Goal: Information Seeking & Learning: Learn about a topic

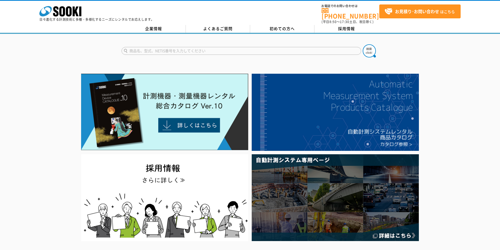
click at [155, 44] on form at bounding box center [250, 51] width 257 height 15
click at [155, 47] on input "text" at bounding box center [242, 51] width 240 height 8
click at [160, 62] on div "WBGT-213B" at bounding box center [171, 65] width 99 height 7
type input "WBGT-213B"
click at [372, 44] on img at bounding box center [369, 50] width 13 height 13
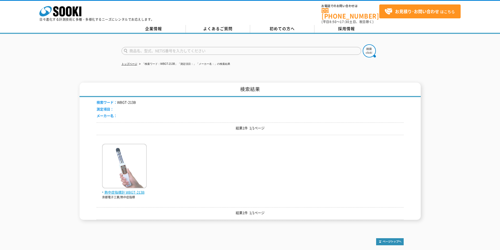
click at [122, 184] on img at bounding box center [124, 167] width 45 height 46
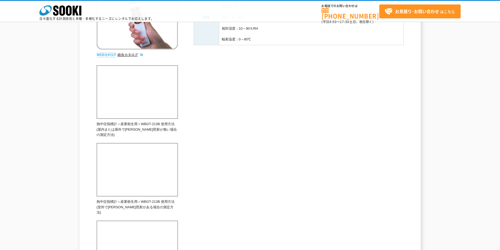
scroll to position [210, 0]
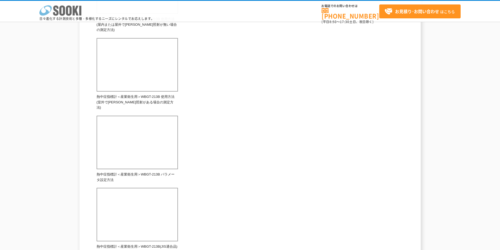
click at [65, 8] on icon at bounding box center [62, 11] width 6 height 10
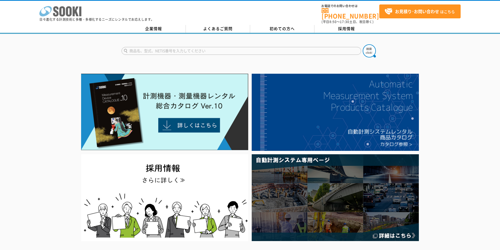
click at [72, 12] on icon "株式会社 ソーキ" at bounding box center [60, 11] width 42 height 10
click at [184, 50] on input "text" at bounding box center [242, 51] width 240 height 8
type input "ES"
click at [368, 51] on img at bounding box center [369, 50] width 13 height 13
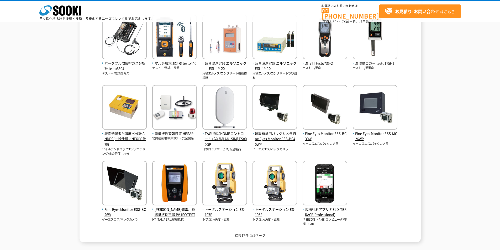
scroll to position [140, 0]
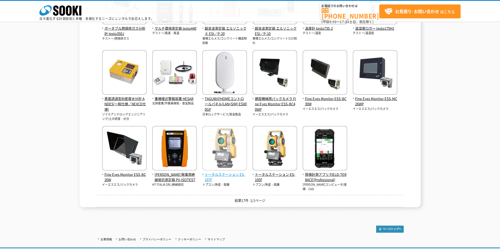
click at [231, 173] on span "トータルステーション ES-107F" at bounding box center [224, 177] width 45 height 11
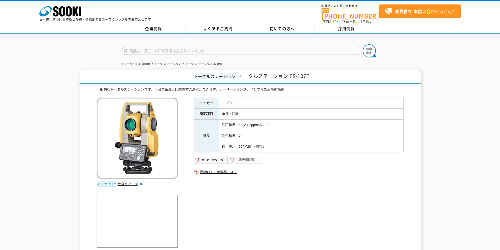
click at [242, 156] on img at bounding box center [245, 160] width 34 height 8
click at [211, 156] on img at bounding box center [211, 160] width 34 height 8
click at [74, 13] on polygon at bounding box center [76, 12] width 6 height 10
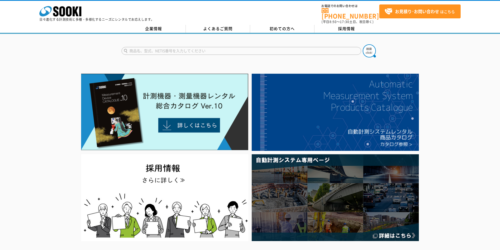
click at [198, 47] on input "text" at bounding box center [242, 51] width 240 height 8
type input "TB31"
click at [363, 44] on button at bounding box center [369, 50] width 13 height 13
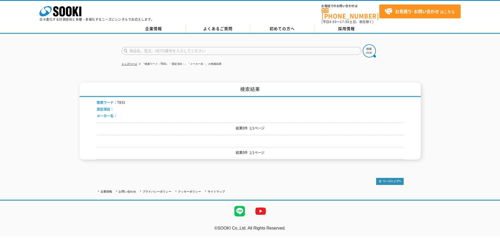
click at [204, 51] on input "text" at bounding box center [242, 51] width 240 height 8
type input "TB"
click at [367, 48] on img at bounding box center [369, 50] width 13 height 13
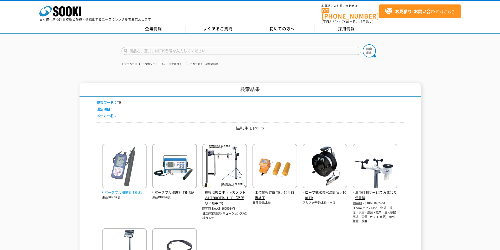
click at [123, 190] on span "ポータブル濁度計 TB-31" at bounding box center [124, 193] width 45 height 6
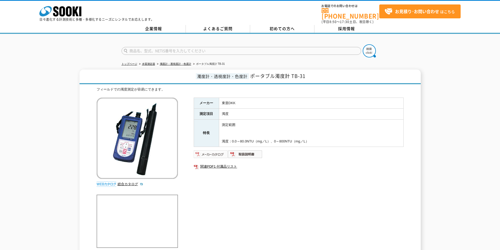
click at [216, 150] on img at bounding box center [211, 154] width 34 height 8
click at [254, 150] on img at bounding box center [245, 154] width 34 height 8
drag, startPoint x: 85, startPoint y: 11, endPoint x: 80, endPoint y: 14, distance: 6.5
click at [82, 13] on div "株式会社 ソーキ spMenu 日々進化する計測技術と多種・多様化するニーズにレンタルでお応えします。" at bounding box center [96, 12] width 115 height 18
click at [80, 14] on rect at bounding box center [80, 12] width 2 height 10
